Goal: Task Accomplishment & Management: Use online tool/utility

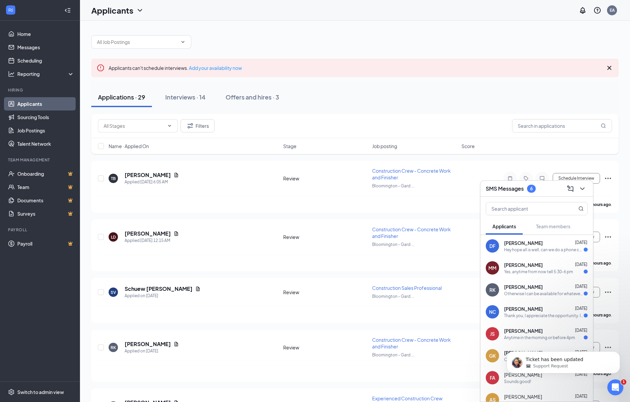
click at [549, 249] on div "Hey hope all is well, can we do a phone call possibly around 11-12? If that don…" at bounding box center [544, 250] width 80 height 6
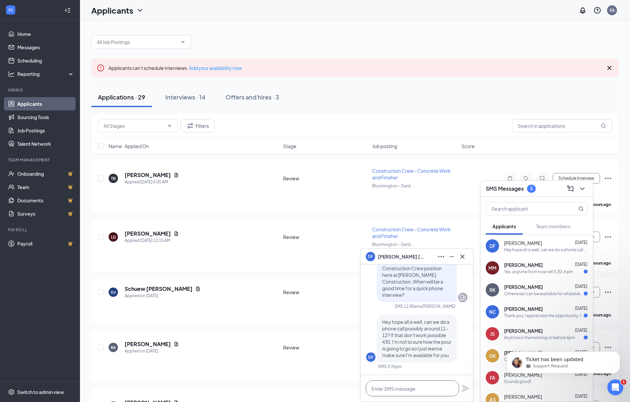
click at [399, 389] on textarea at bounding box center [412, 389] width 93 height 16
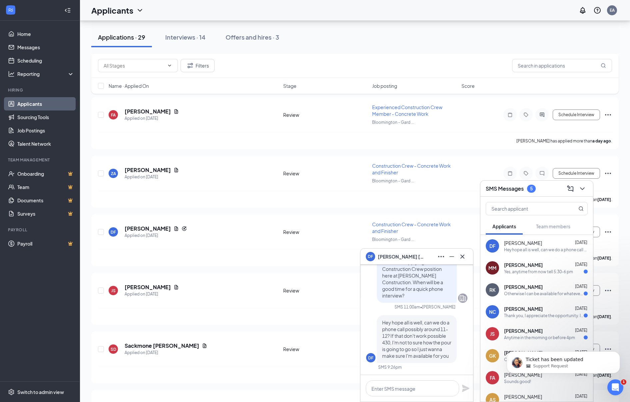
scroll to position [597, 0]
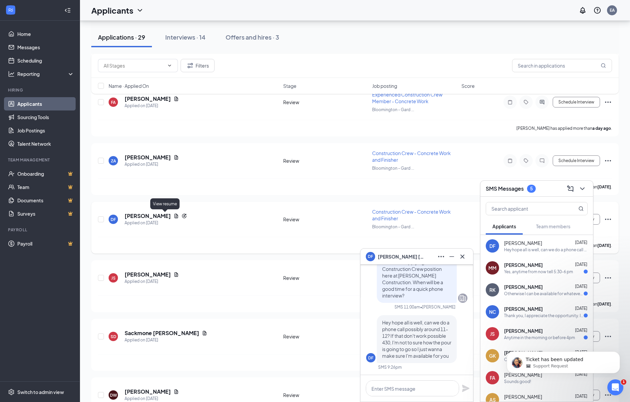
click at [174, 216] on icon "Document" at bounding box center [176, 216] width 5 height 5
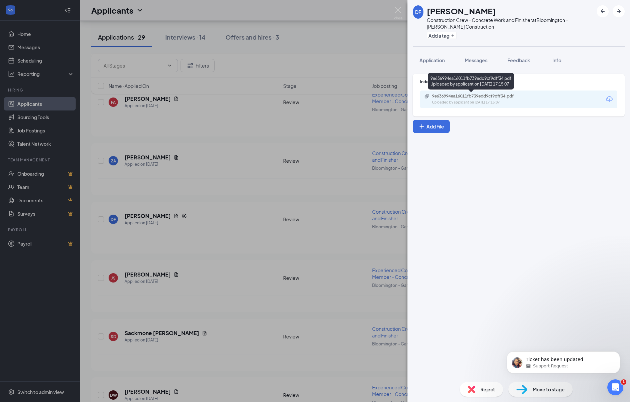
click at [456, 97] on div "9e636994ea16011fb739edd9cf9dff34.pdf" at bounding box center [478, 96] width 93 height 5
click at [342, 192] on div "DF [PERSON_NAME] Construction Crew - Concrete Work and Finisher at [GEOGRAPHIC_…" at bounding box center [315, 201] width 630 height 402
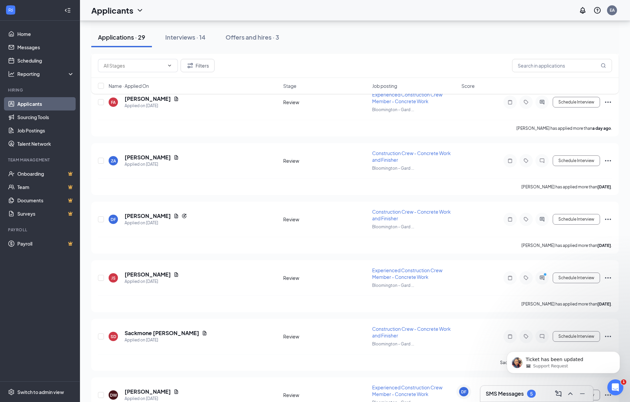
click at [517, 390] on h3 "SMS Messages" at bounding box center [505, 393] width 38 height 7
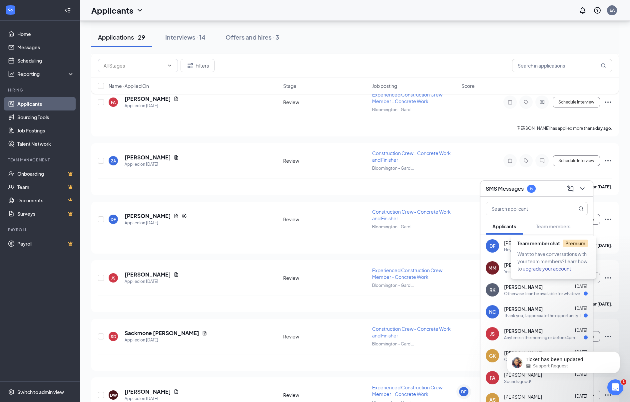
click at [532, 244] on span "Team member chat Premium" at bounding box center [552, 244] width 71 height 6
